Goal: Find specific page/section: Find specific page/section

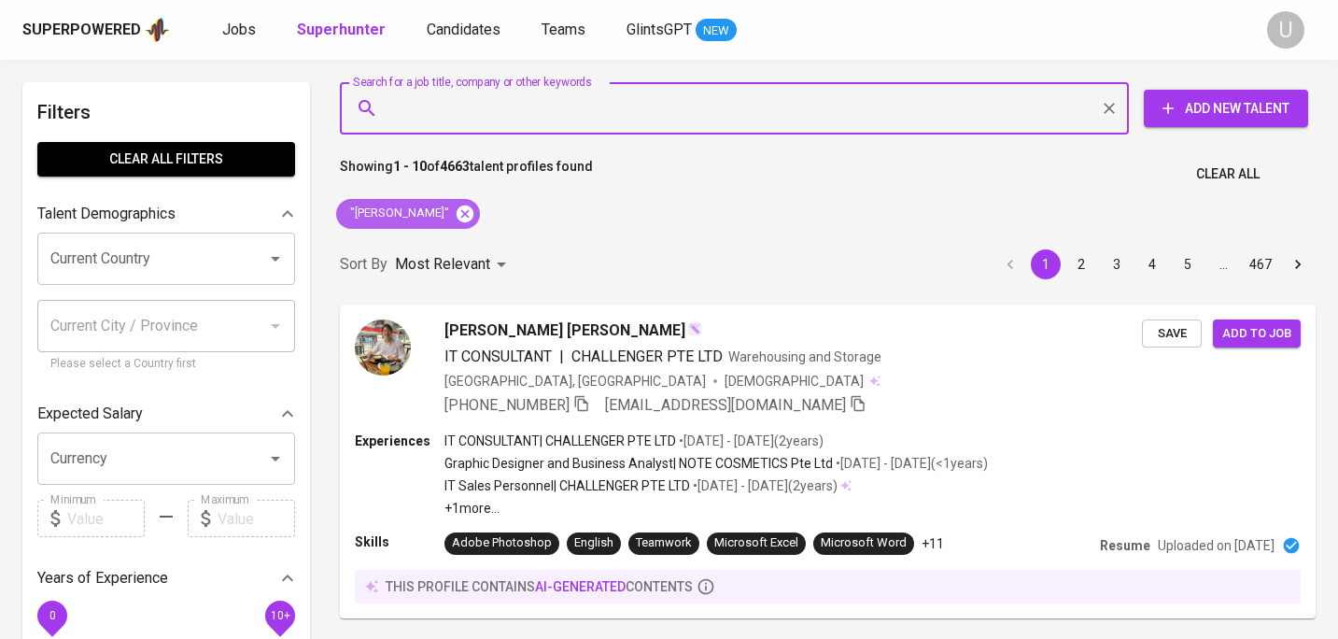
click at [457, 209] on icon at bounding box center [465, 213] width 17 height 17
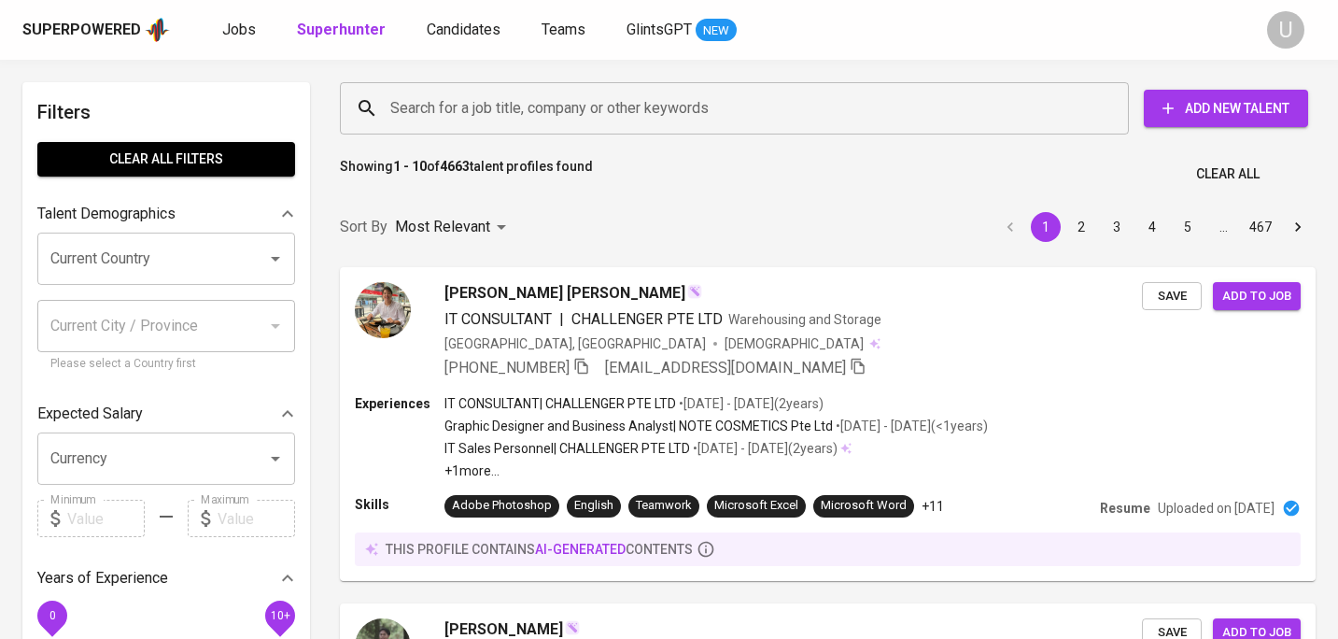
click at [469, 102] on input "Search for a job title, company or other keywords" at bounding box center [739, 108] width 707 height 35
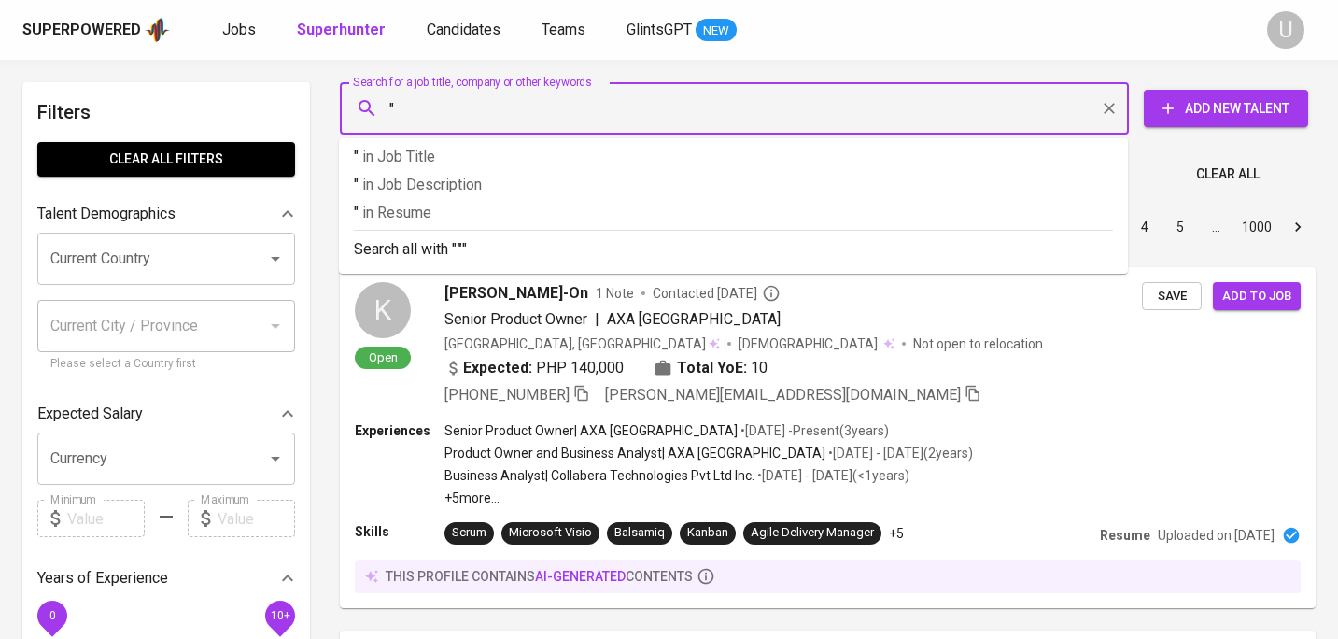
paste input "[PERSON_NAME]"
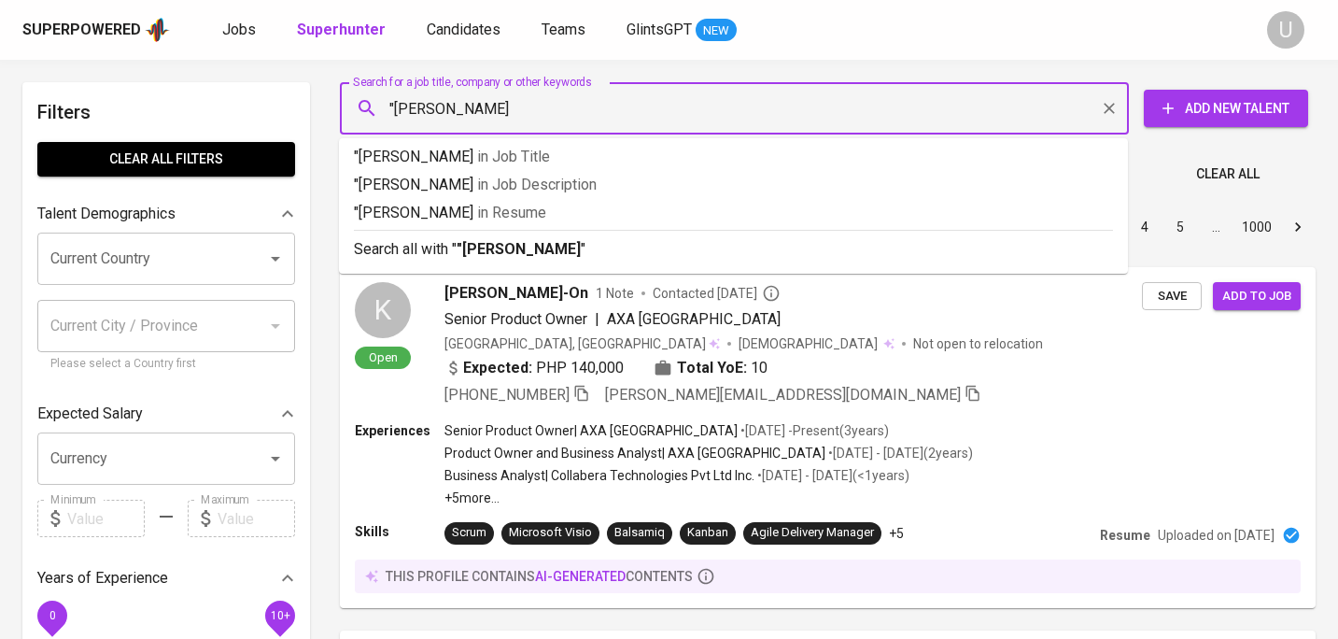
type input ""[PERSON_NAME]""
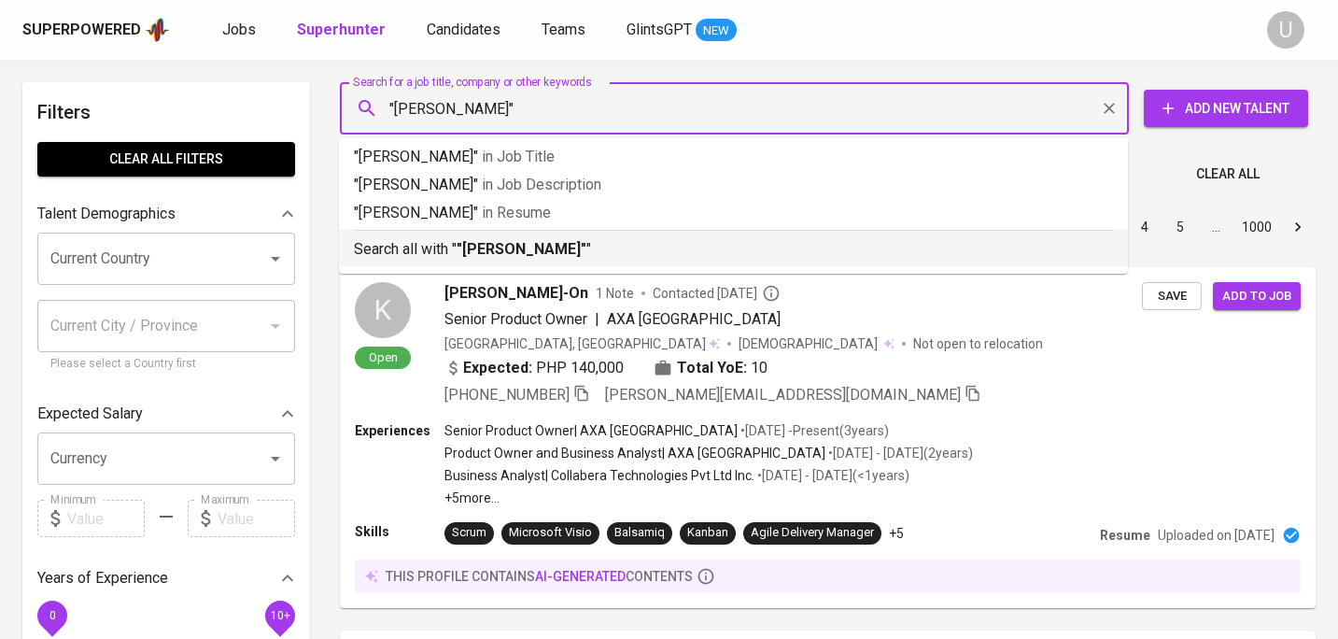
click at [441, 252] on p "Search all with " "[PERSON_NAME]" "" at bounding box center [733, 249] width 759 height 22
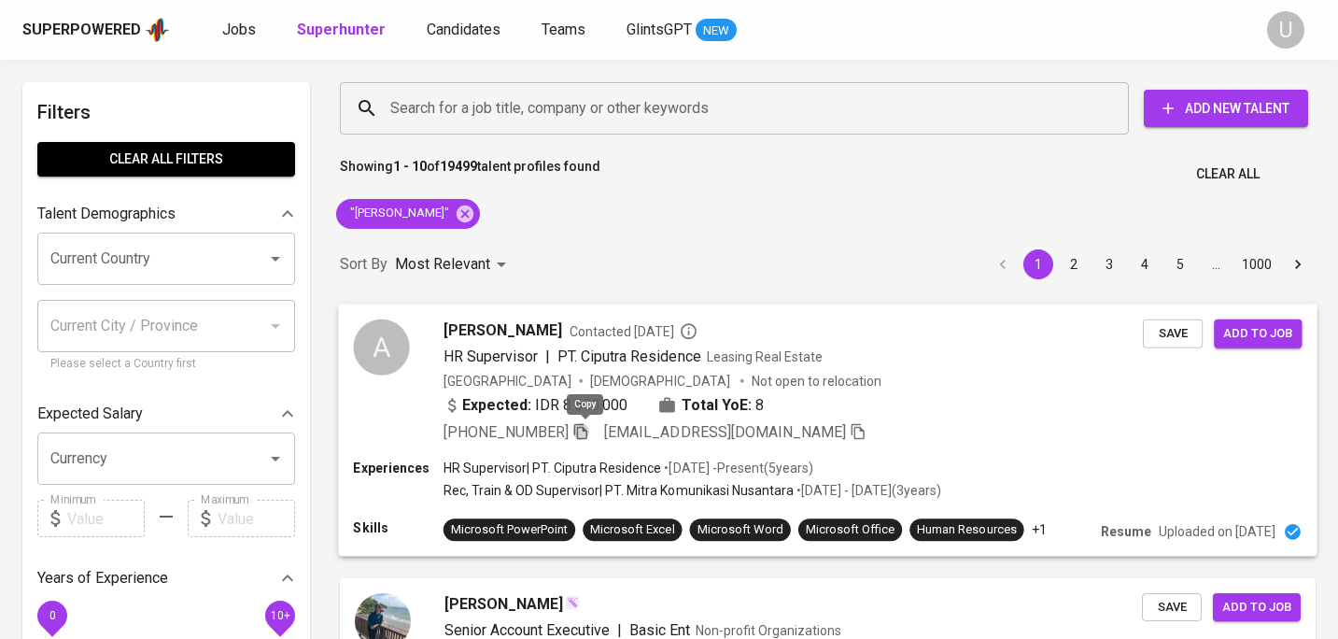
click at [583, 433] on icon "button" at bounding box center [581, 430] width 17 height 17
click at [583, 433] on icon "button" at bounding box center [581, 428] width 12 height 9
click at [475, 205] on icon at bounding box center [465, 214] width 21 height 21
click at [495, 111] on input "Search for a job title, company or other keywords" at bounding box center [739, 108] width 707 height 35
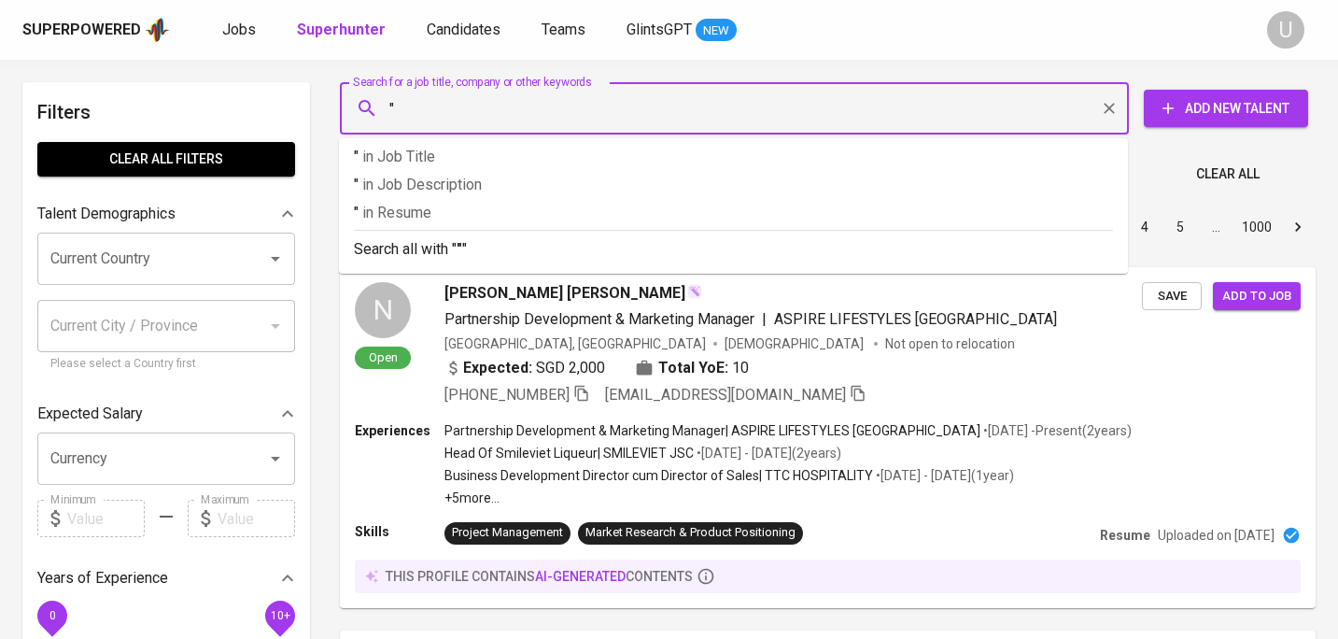
paste input "[PERSON_NAME] Kristinawati [PERSON_NAME]"
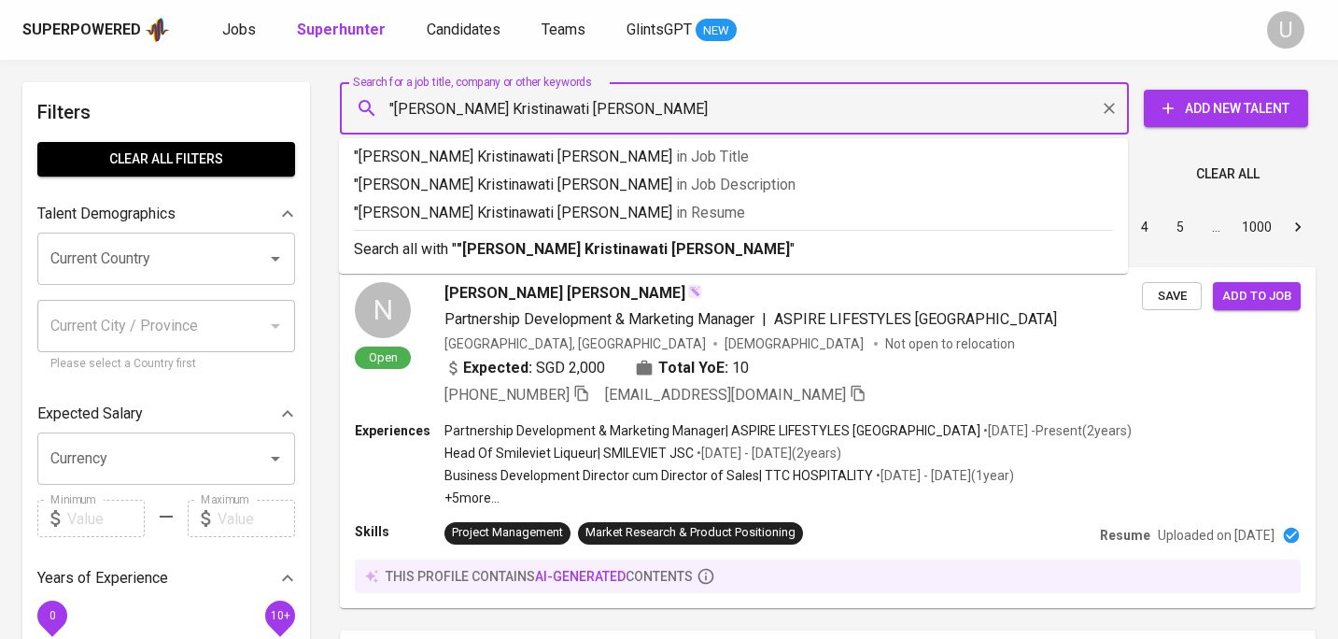
type input ""[PERSON_NAME] Kristinawati [PERSON_NAME]""
click at [533, 252] on b ""[PERSON_NAME] Kristinawati [PERSON_NAME]"" at bounding box center [626, 249] width 339 height 18
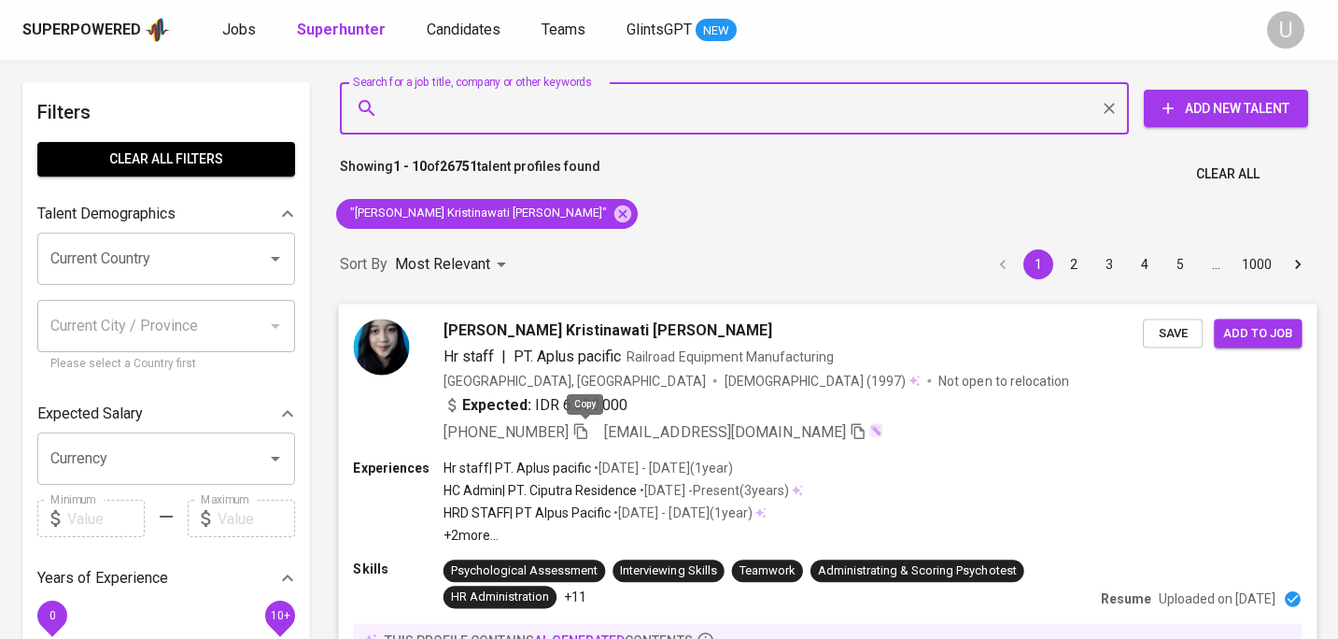
click at [587, 432] on icon "button" at bounding box center [581, 430] width 17 height 17
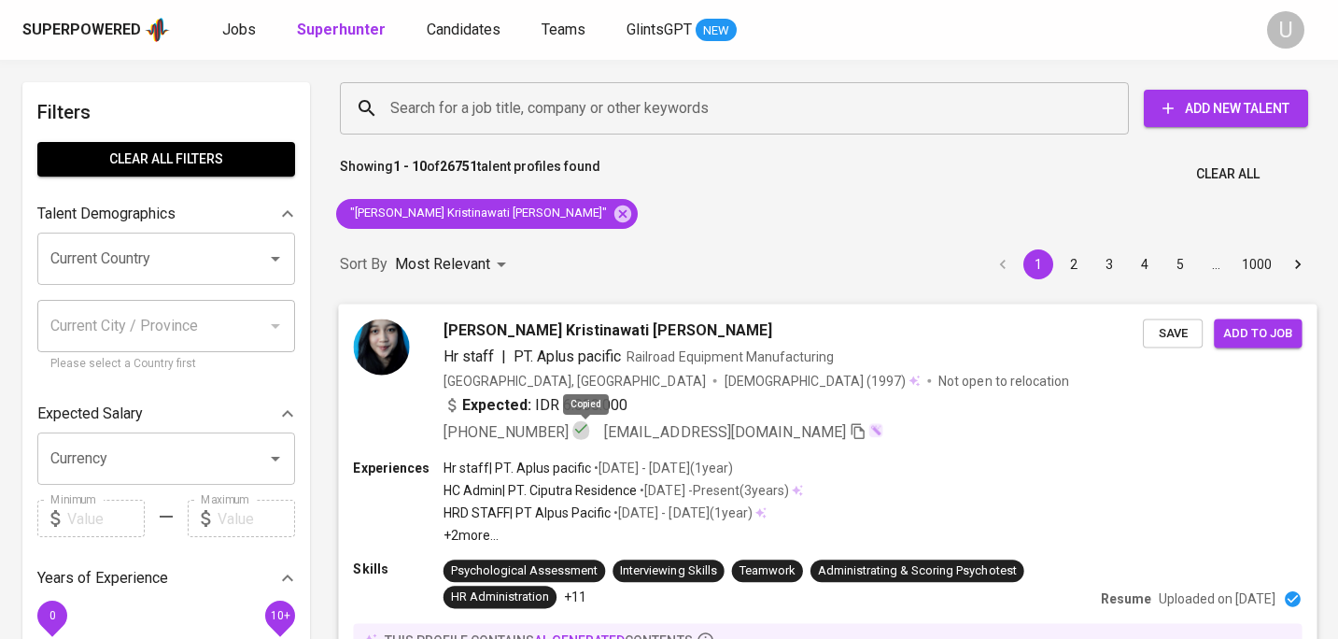
click at [587, 432] on icon "button" at bounding box center [581, 428] width 17 height 17
